Goal: Navigation & Orientation: Find specific page/section

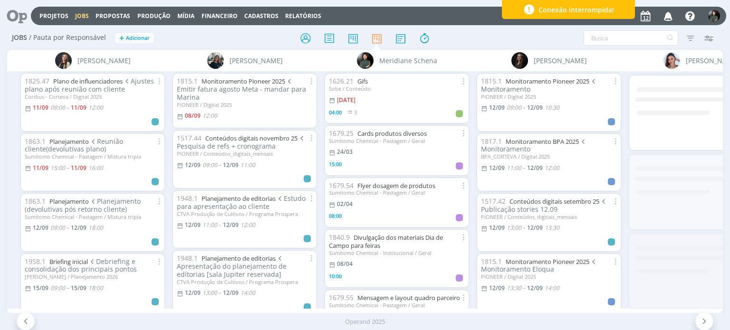
scroll to position [0, 1437]
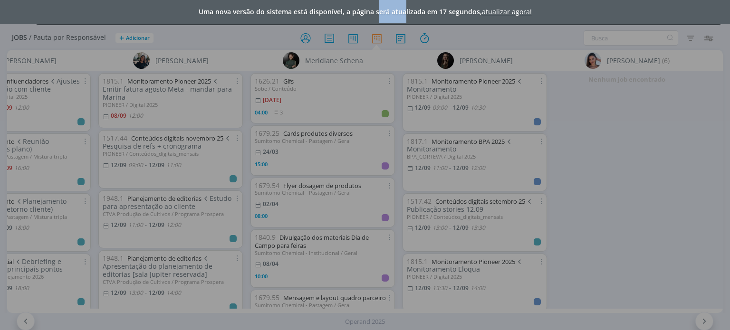
drag, startPoint x: 378, startPoint y: 312, endPoint x: 405, endPoint y: 312, distance: 27.1
click at [405, 312] on div "Uma nova versão do sistema está disponível, a página será atualizada em 17 segu…" at bounding box center [365, 165] width 730 height 330
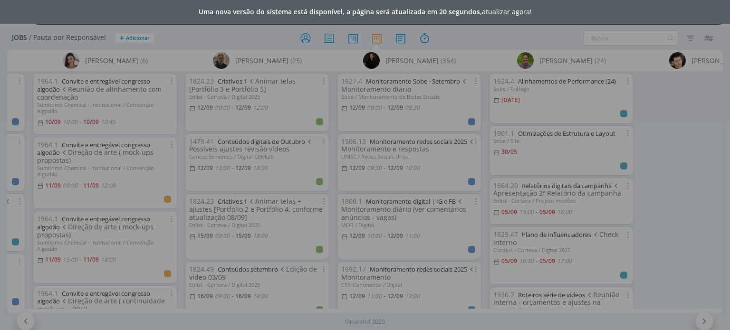
scroll to position [0, 1854]
